Goal: Task Accomplishment & Management: Manage account settings

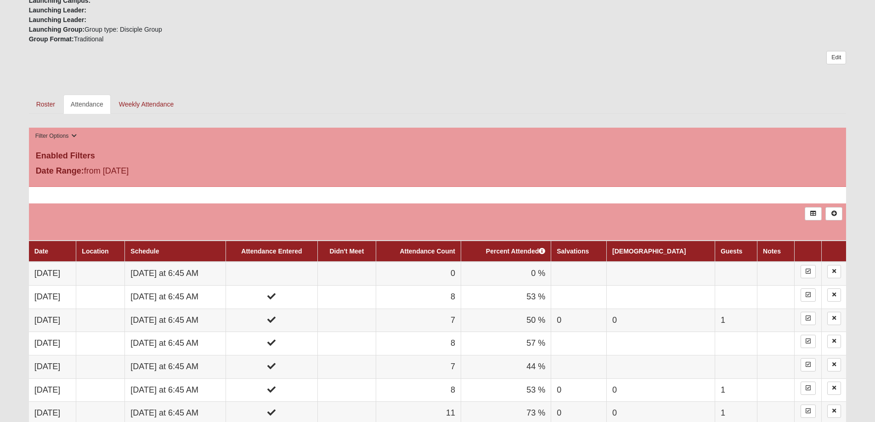
scroll to position [368, 0]
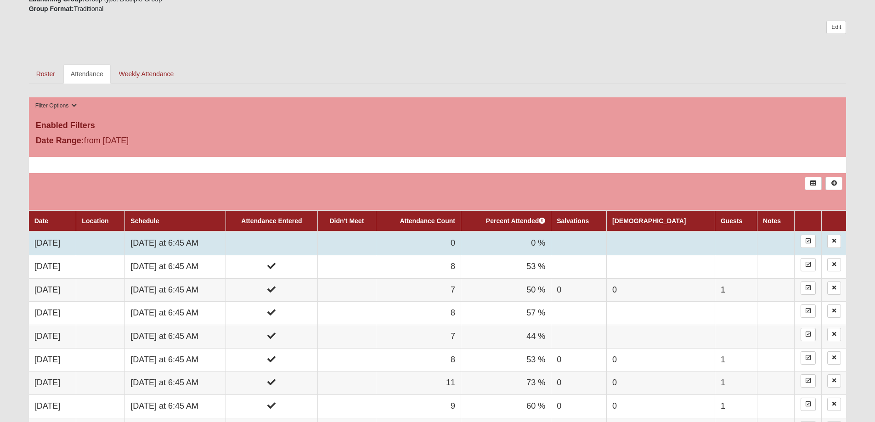
click at [188, 238] on td "[DATE] at 6:45 AM" at bounding box center [175, 243] width 101 height 23
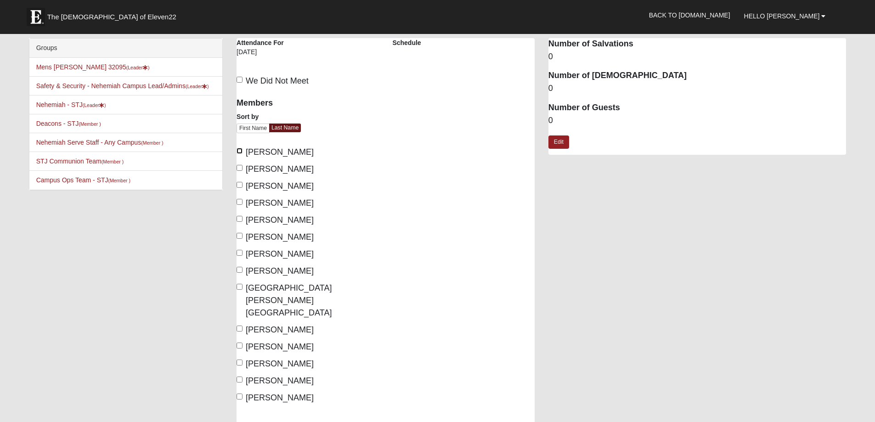
click at [238, 150] on input "[PERSON_NAME]" at bounding box center [240, 151] width 6 height 6
checkbox input "true"
click at [239, 169] on input "[PERSON_NAME]" at bounding box center [240, 168] width 6 height 6
checkbox input "true"
click at [239, 185] on input "[PERSON_NAME]" at bounding box center [240, 185] width 6 height 6
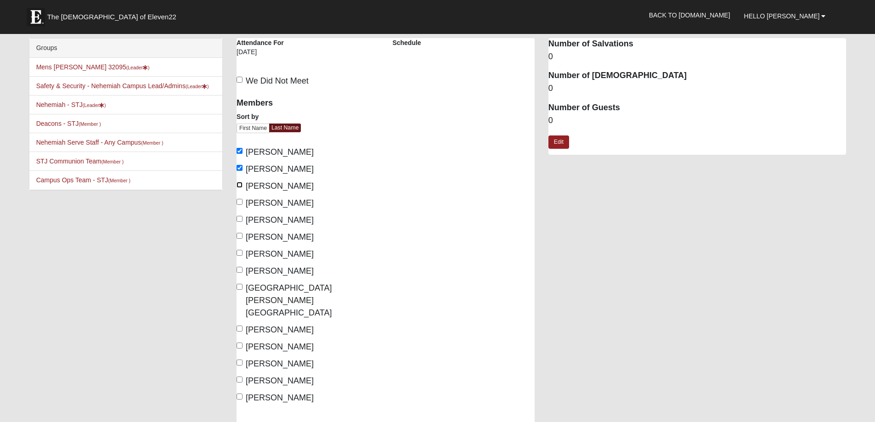
checkbox input "true"
click at [240, 201] on input "Dimmick, Tom" at bounding box center [240, 202] width 6 height 6
checkbox input "true"
click at [240, 220] on input "Fronckoski, Mike" at bounding box center [240, 219] width 6 height 6
checkbox input "true"
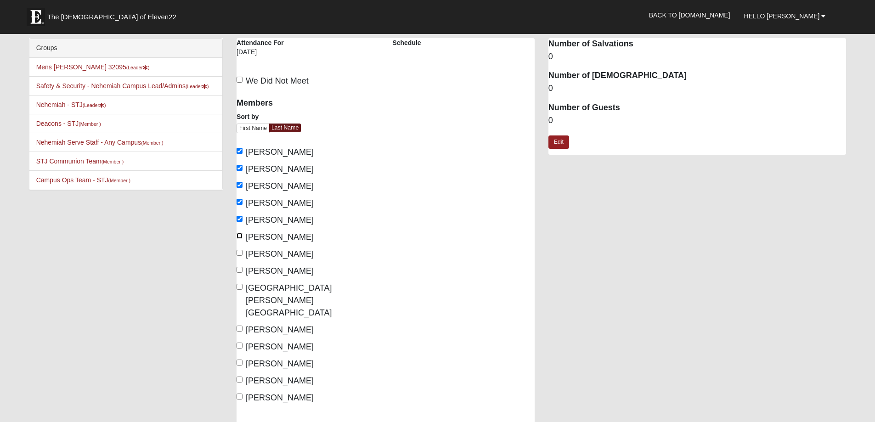
click at [240, 236] on input "Gillette, Tony" at bounding box center [240, 236] width 6 height 6
checkbox input "true"
click at [240, 252] on input "King, Jonathan" at bounding box center [240, 253] width 6 height 6
checkbox input "true"
click at [240, 269] on input "McClellan, Mark" at bounding box center [240, 270] width 6 height 6
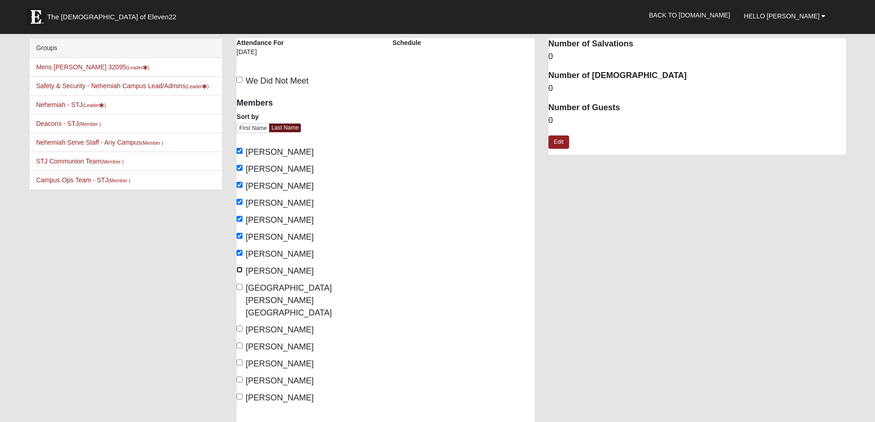
checkbox input "true"
click at [238, 287] on input "McGill, Lyndon" at bounding box center [240, 287] width 6 height 6
checkbox input "true"
click at [240, 343] on input "Rodgers, Frank" at bounding box center [240, 346] width 6 height 6
checkbox input "true"
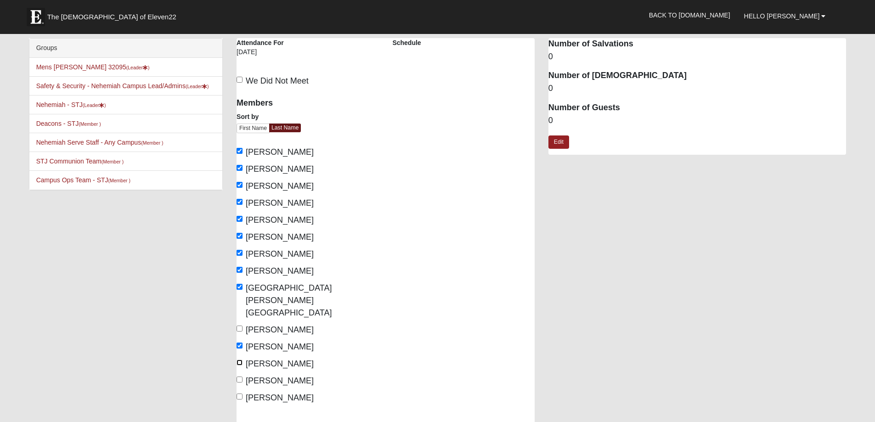
click at [240, 360] on input "Rodgers, Jeff" at bounding box center [240, 363] width 6 height 6
checkbox input "true"
click at [240, 377] on input "Thompson, Cedric" at bounding box center [240, 380] width 6 height 6
checkbox input "true"
click at [240, 394] on input "Tribby, Daniel" at bounding box center [240, 397] width 6 height 6
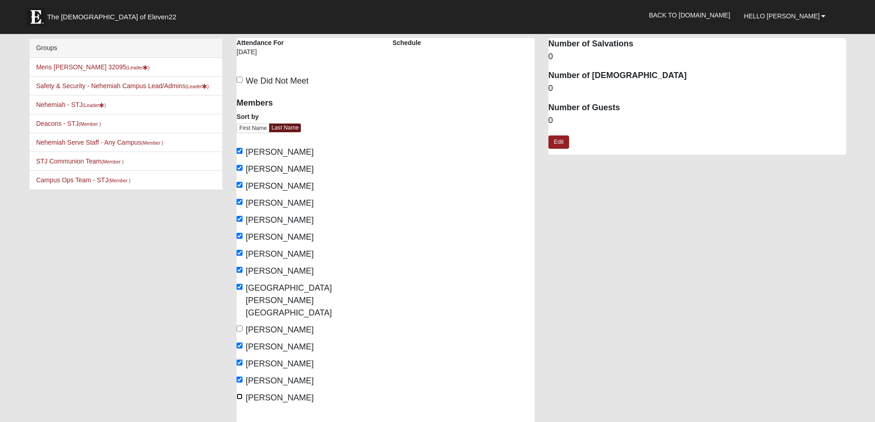
checkbox input "true"
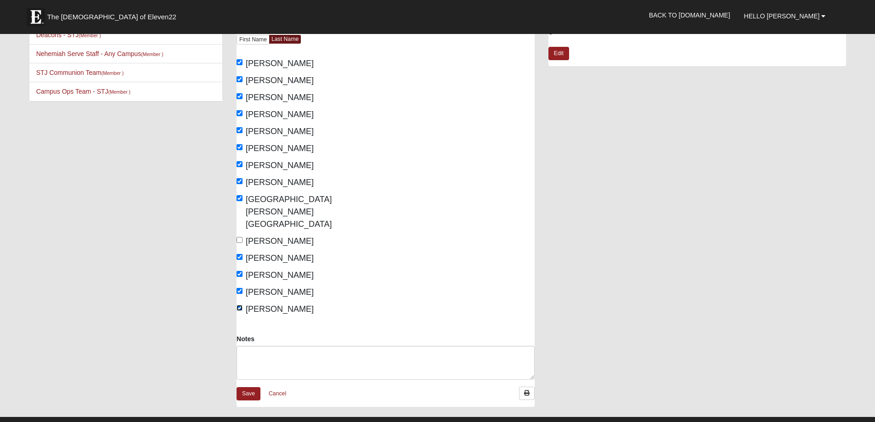
scroll to position [92, 0]
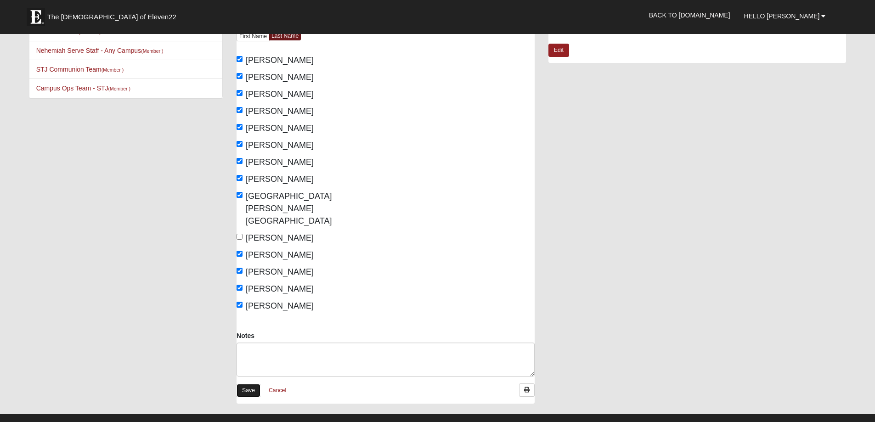
click at [247, 384] on link "Save" at bounding box center [249, 390] width 24 height 13
